Goal: Check status: Check status

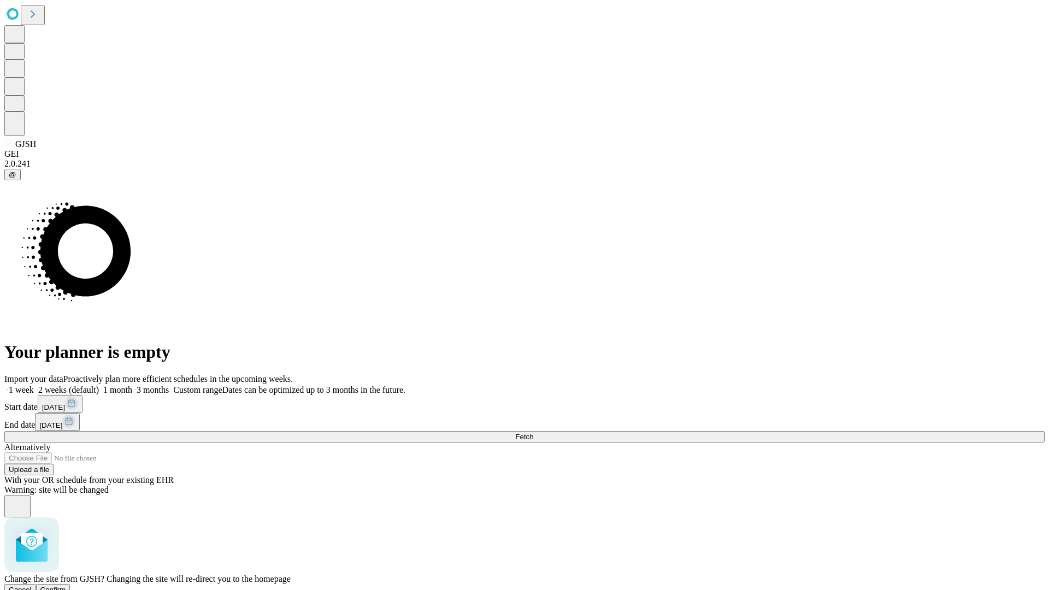
click at [66, 586] on span "Confirm" at bounding box center [53, 590] width 26 height 8
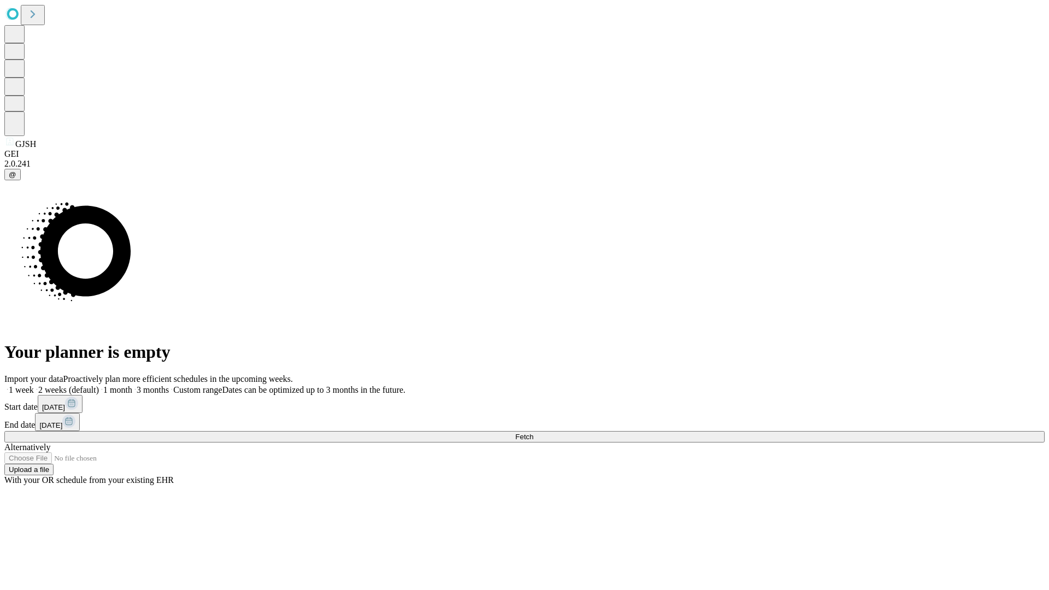
click at [132, 385] on label "1 month" at bounding box center [115, 389] width 33 height 9
click at [533, 433] on span "Fetch" at bounding box center [524, 437] width 18 height 8
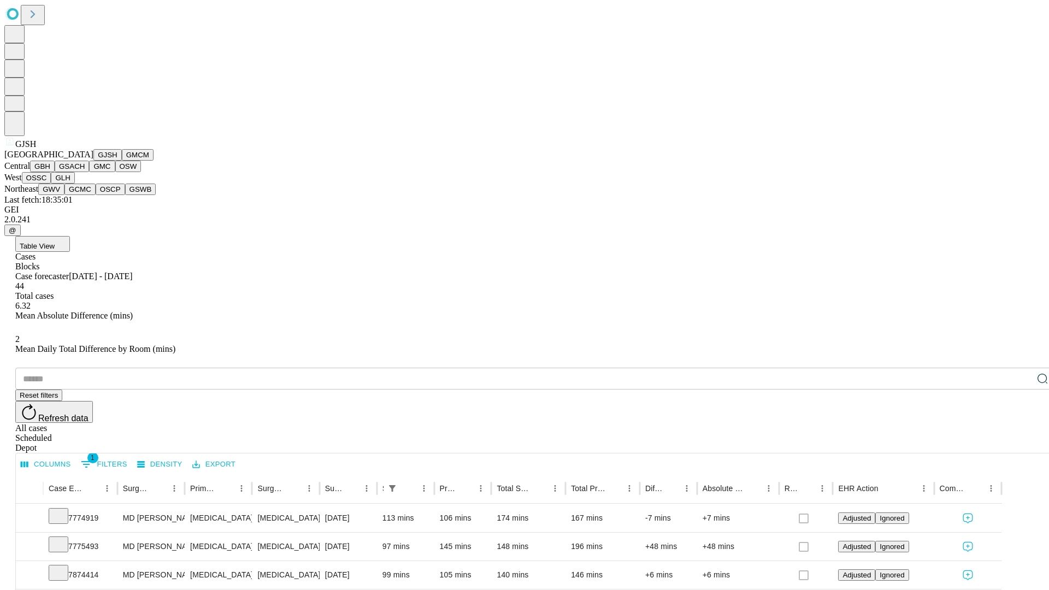
click at [122, 161] on button "GMCM" at bounding box center [138, 154] width 32 height 11
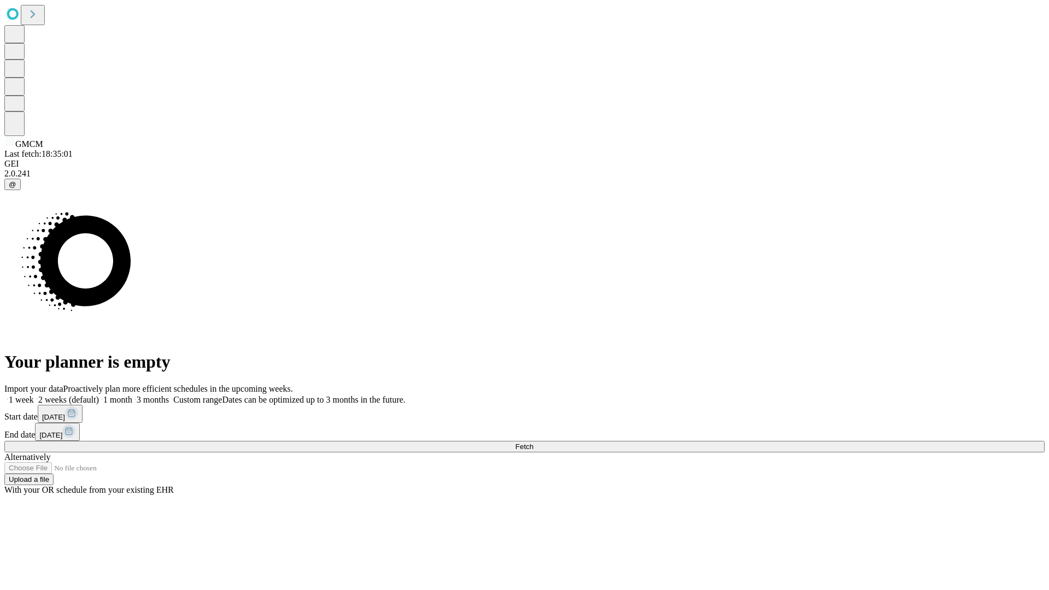
click at [132, 395] on label "1 month" at bounding box center [115, 399] width 33 height 9
click at [533, 442] on span "Fetch" at bounding box center [524, 446] width 18 height 8
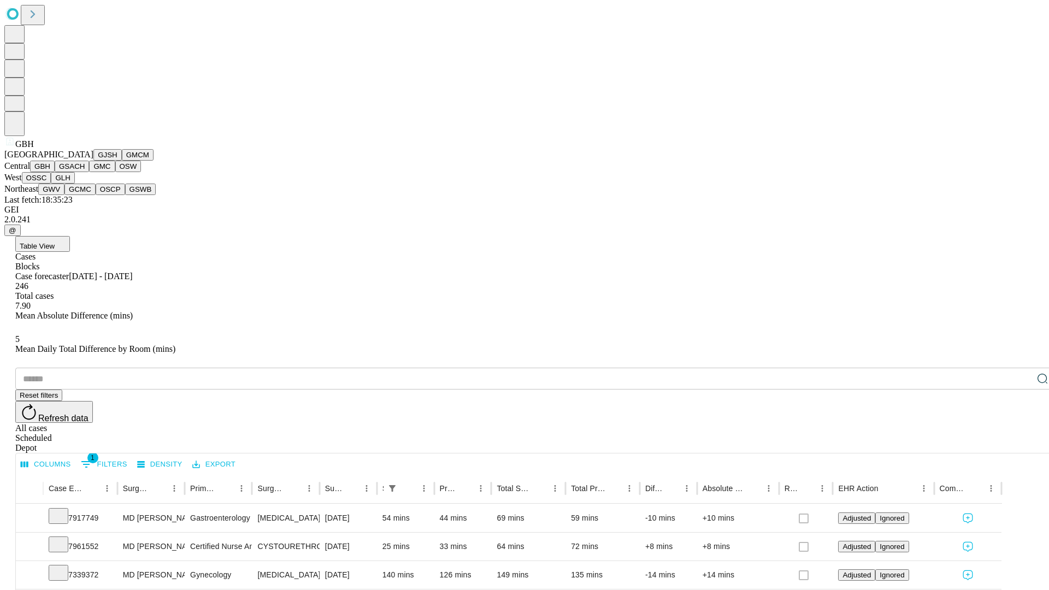
click at [85, 172] on button "GSACH" at bounding box center [72, 166] width 34 height 11
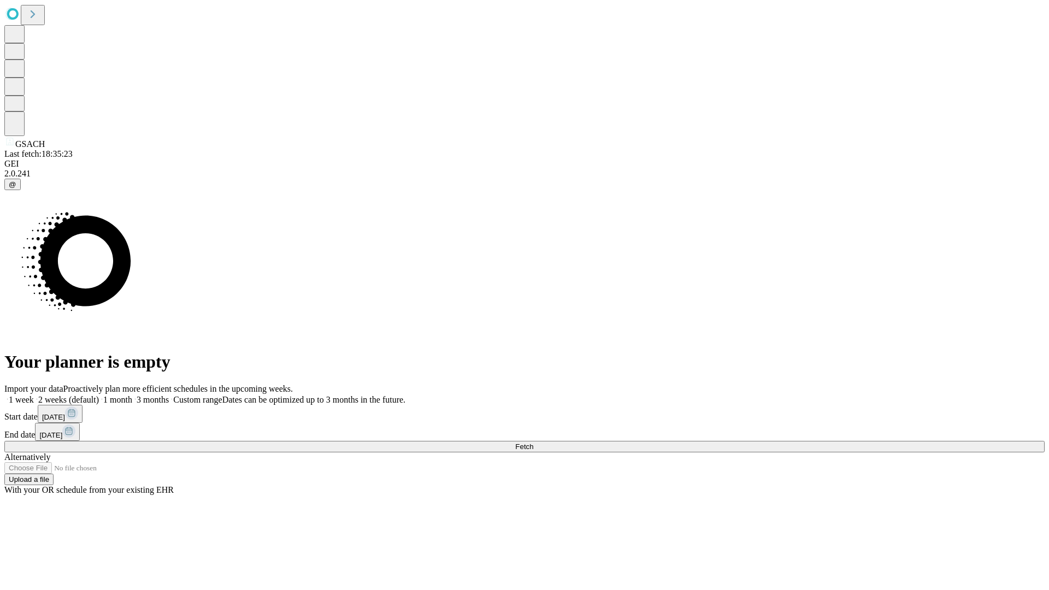
click at [132, 395] on label "1 month" at bounding box center [115, 399] width 33 height 9
click at [533, 442] on span "Fetch" at bounding box center [524, 446] width 18 height 8
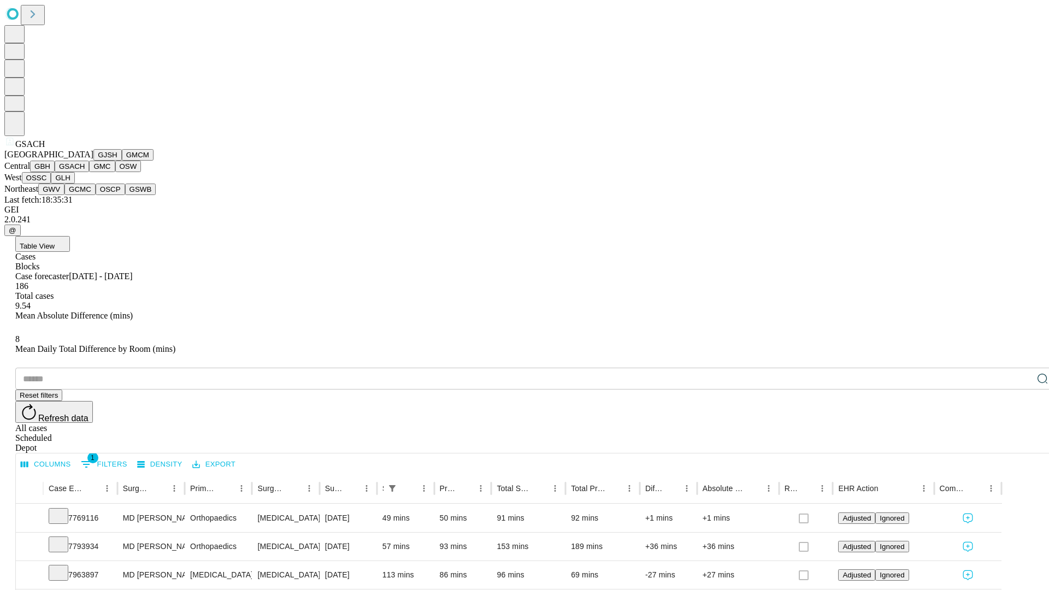
click at [89, 172] on button "GMC" at bounding box center [102, 166] width 26 height 11
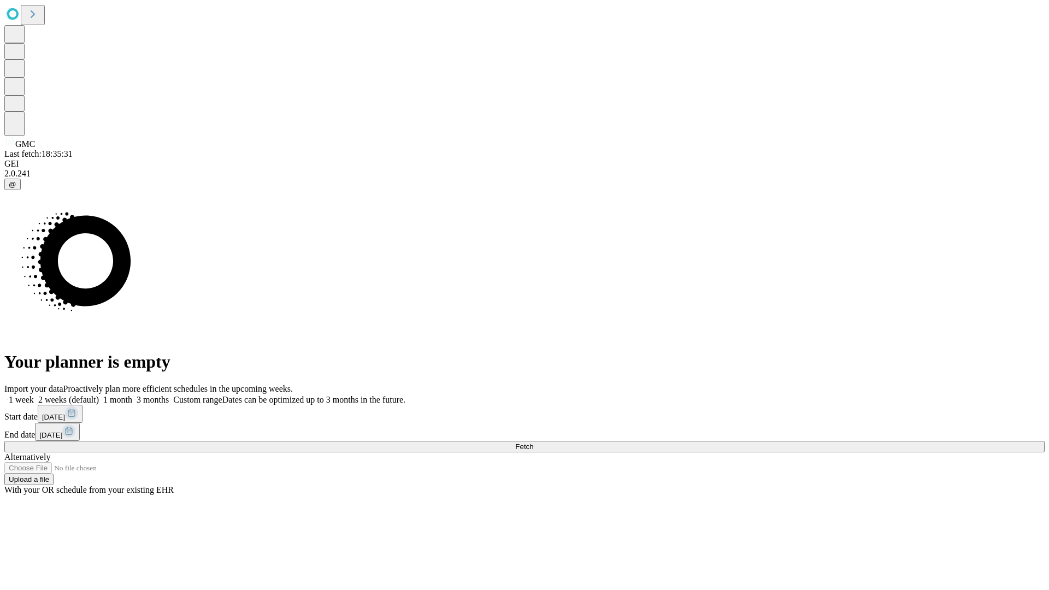
click at [132, 395] on label "1 month" at bounding box center [115, 399] width 33 height 9
click at [533, 442] on span "Fetch" at bounding box center [524, 446] width 18 height 8
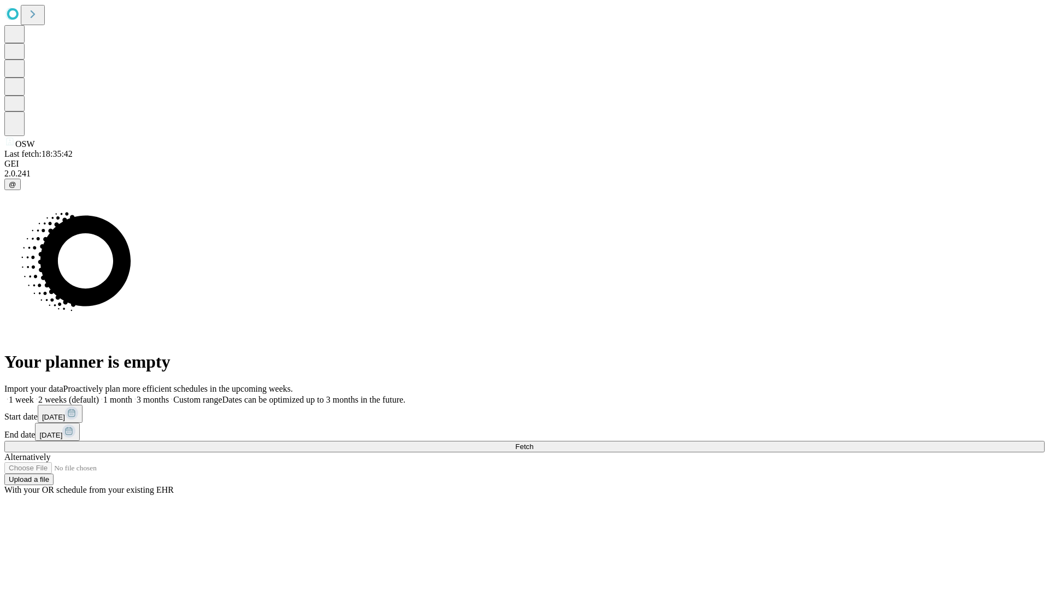
click at [132, 395] on label "1 month" at bounding box center [115, 399] width 33 height 9
click at [533, 442] on span "Fetch" at bounding box center [524, 446] width 18 height 8
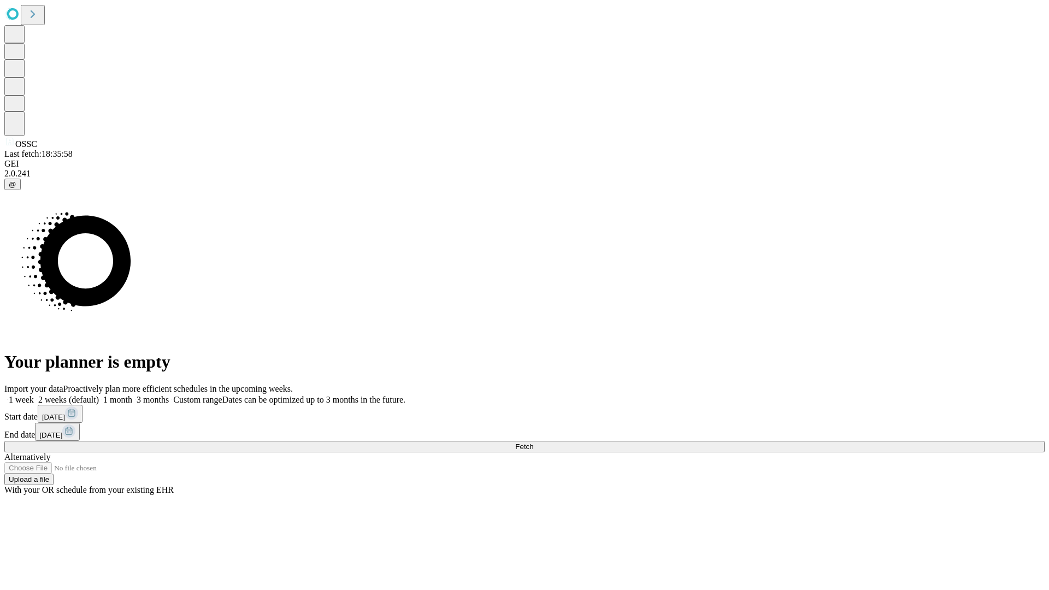
click at [132, 395] on label "1 month" at bounding box center [115, 399] width 33 height 9
click at [533, 442] on span "Fetch" at bounding box center [524, 446] width 18 height 8
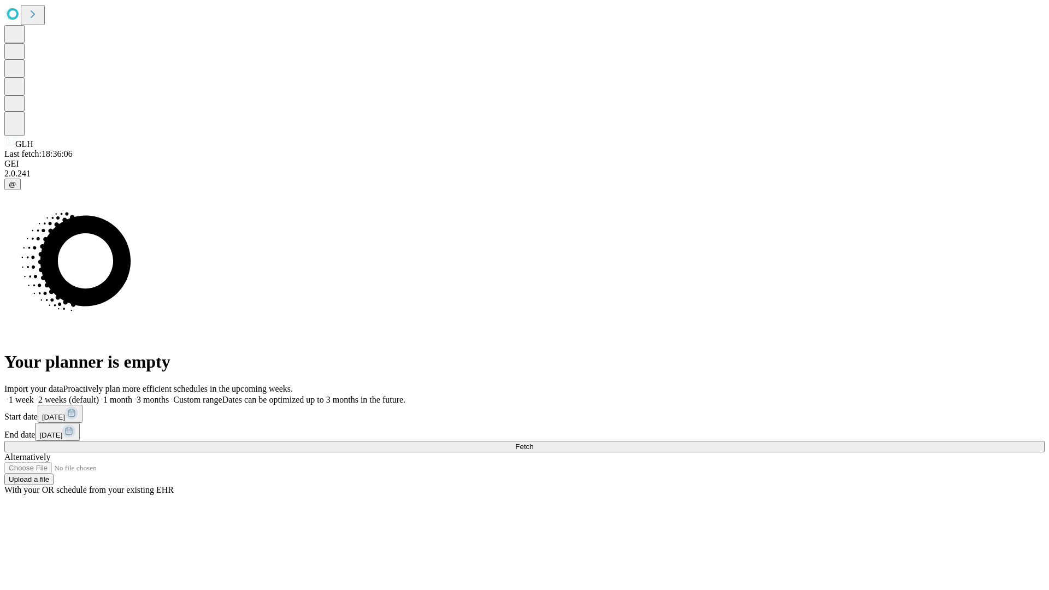
click at [533, 442] on span "Fetch" at bounding box center [524, 446] width 18 height 8
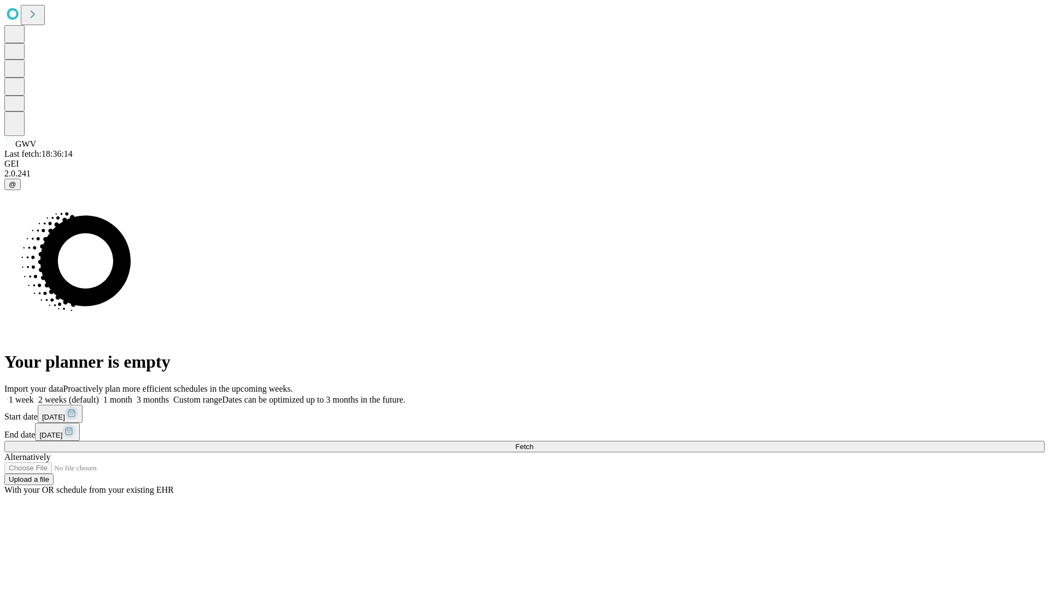
click at [533, 442] on span "Fetch" at bounding box center [524, 446] width 18 height 8
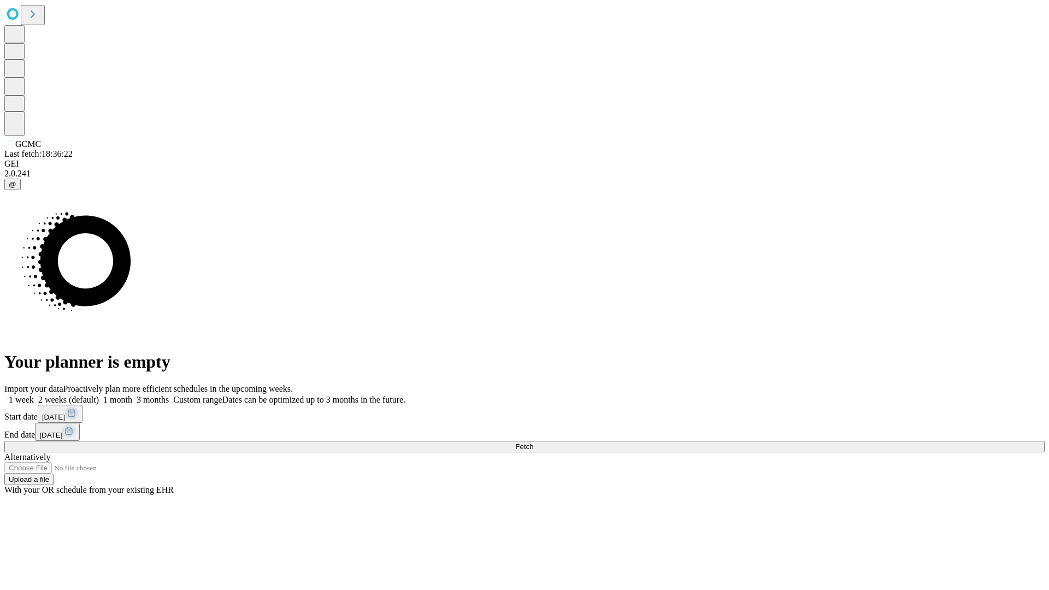
click at [132, 395] on label "1 month" at bounding box center [115, 399] width 33 height 9
click at [533, 442] on span "Fetch" at bounding box center [524, 446] width 18 height 8
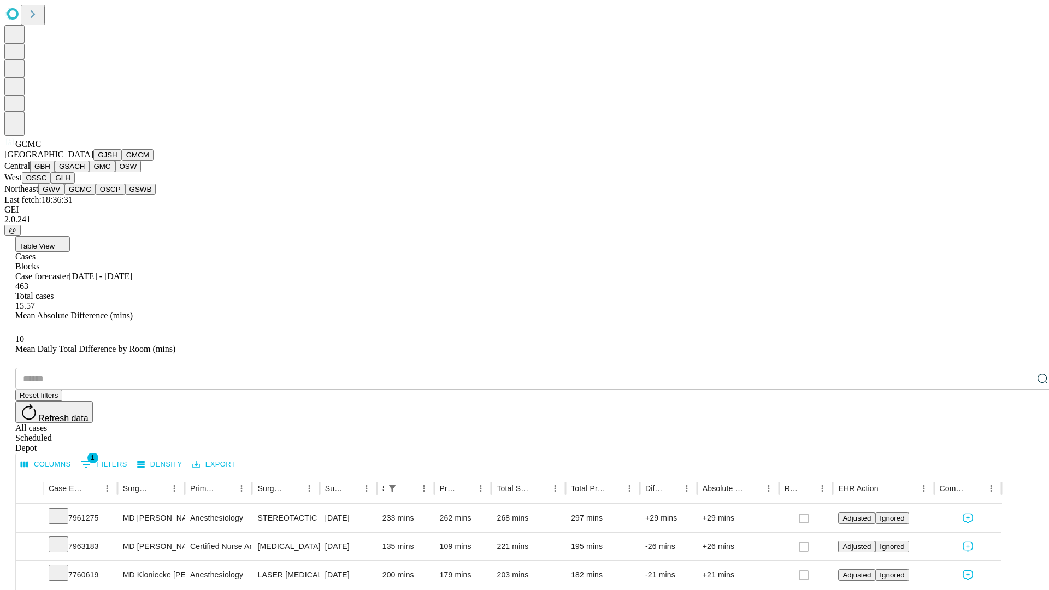
click at [96, 195] on button "OSCP" at bounding box center [110, 189] width 29 height 11
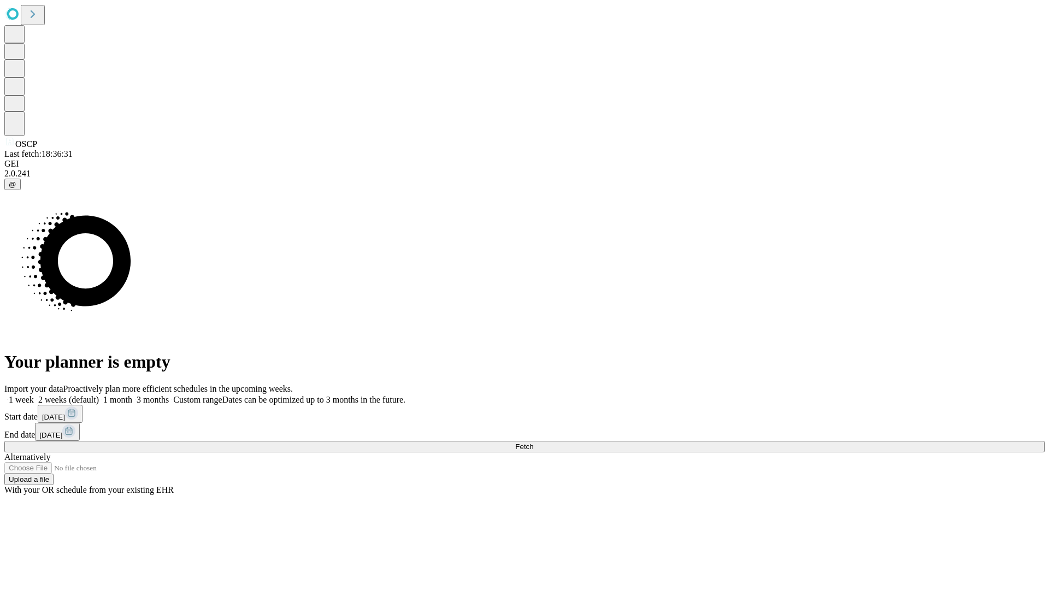
click at [132, 395] on label "1 month" at bounding box center [115, 399] width 33 height 9
click at [533, 442] on span "Fetch" at bounding box center [524, 446] width 18 height 8
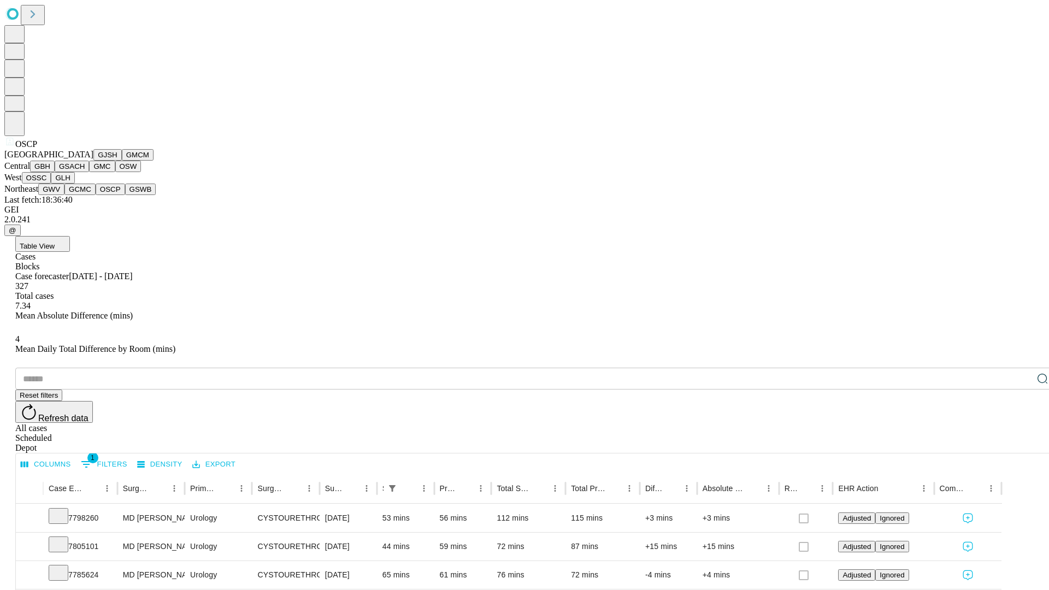
click at [125, 195] on button "GSWB" at bounding box center [140, 189] width 31 height 11
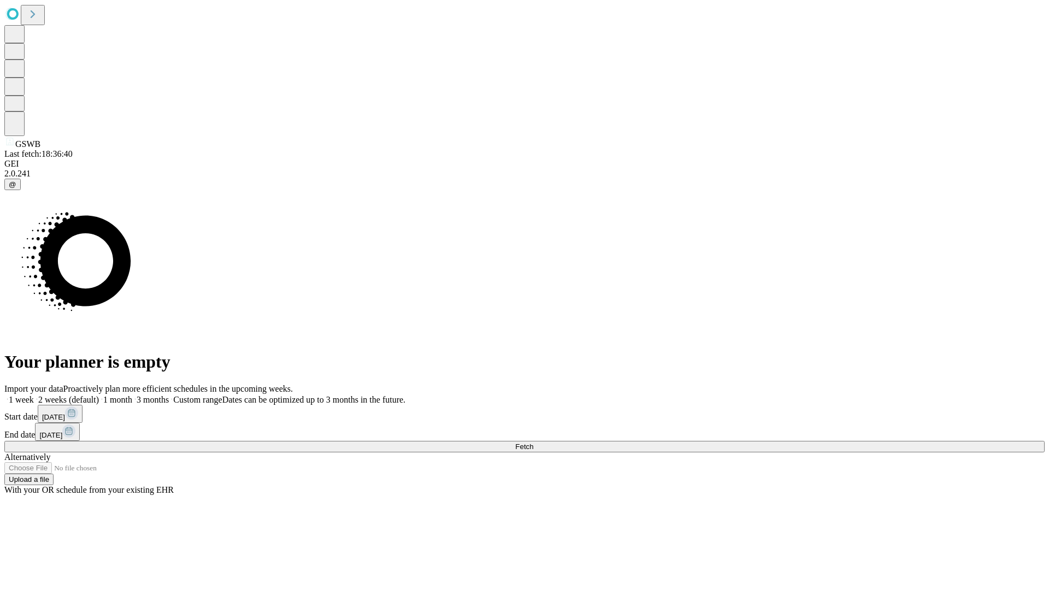
click at [132, 395] on label "1 month" at bounding box center [115, 399] width 33 height 9
click at [533, 442] on span "Fetch" at bounding box center [524, 446] width 18 height 8
